Goal: Information Seeking & Learning: Find specific fact

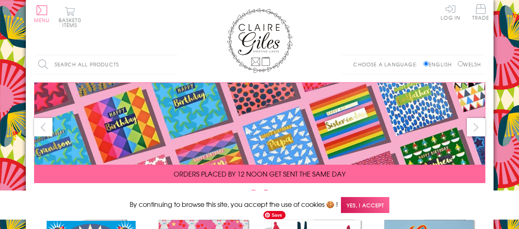
scroll to position [123, 0]
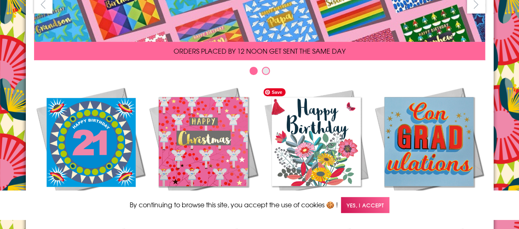
click at [360, 195] on p "By continuing to browse this site, you accept the use of cookies 🍪 ! Yes, I acc…" at bounding box center [259, 205] width 519 height 29
click at [359, 202] on span "Yes, I accept" at bounding box center [365, 205] width 48 height 16
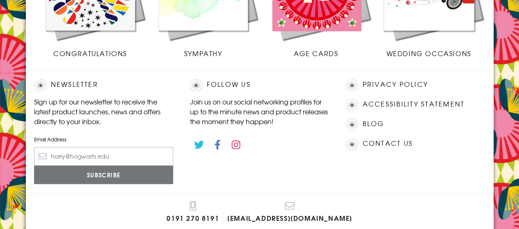
scroll to position [388, 0]
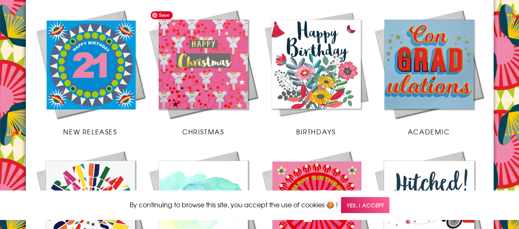
scroll to position [205, 0]
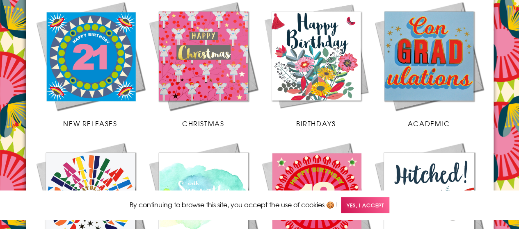
click at [350, 200] on span "Yes, I accept" at bounding box center [365, 205] width 48 height 16
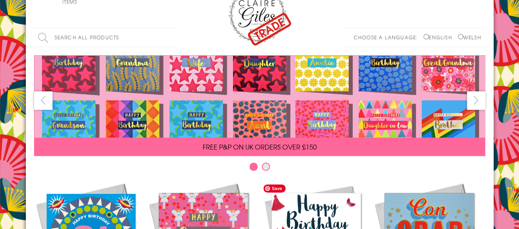
scroll to position [0, 0]
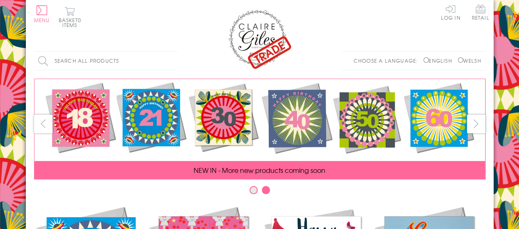
click at [78, 52] on input "Search all products" at bounding box center [106, 61] width 144 height 18
type input "g"
type input "glue"
click at [170, 52] on input "Search" at bounding box center [174, 61] width 8 height 18
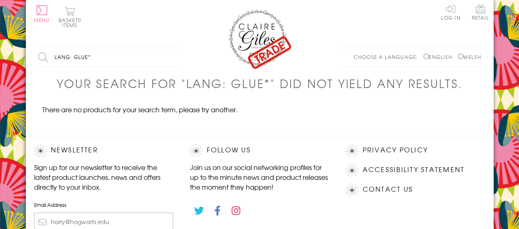
scroll to position [116, 0]
